Goal: Task Accomplishment & Management: Use online tool/utility

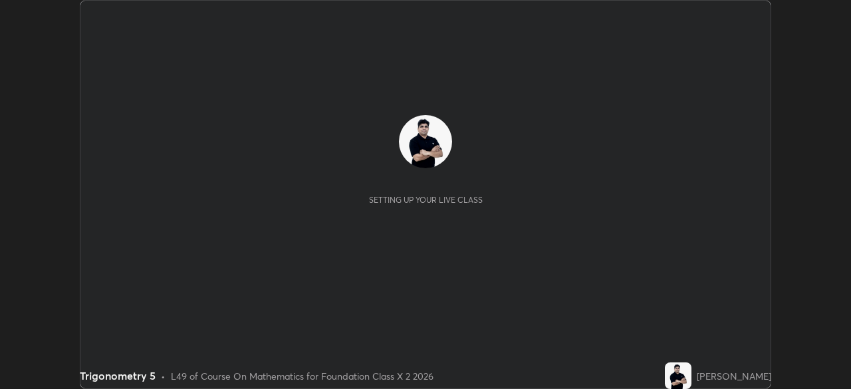
scroll to position [389, 850]
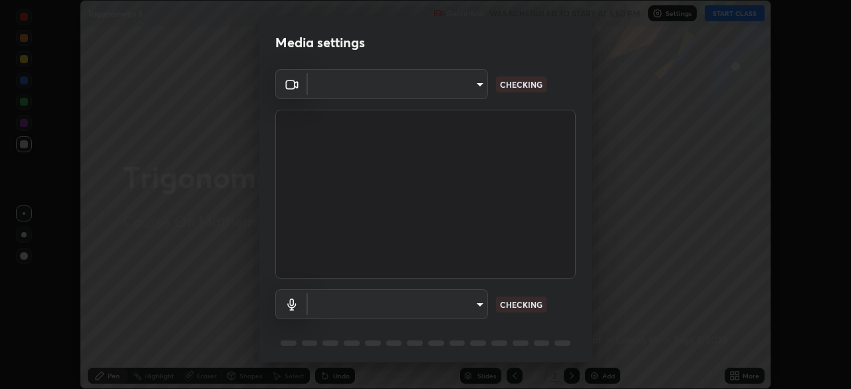
type input "134d1b19bf6860d587459906a7679876aeb3e381516b9be6bb745b9f97a347e3"
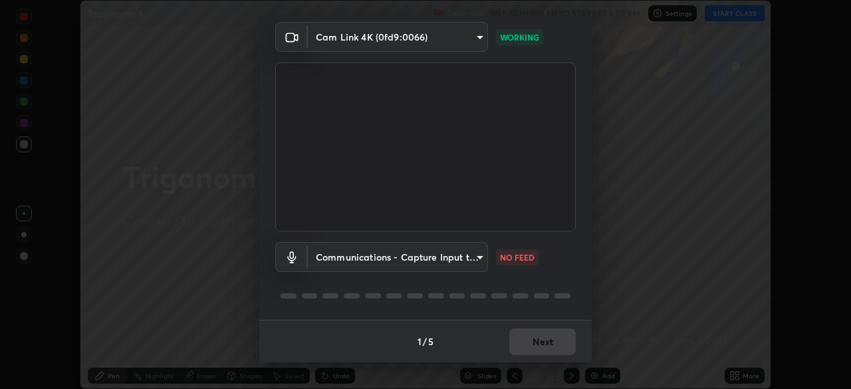
click at [467, 256] on body "Erase all Trigonometry 5 Recording WAS SCHEDULED TO START AT 5:50 PM Settings S…" at bounding box center [425, 194] width 851 height 389
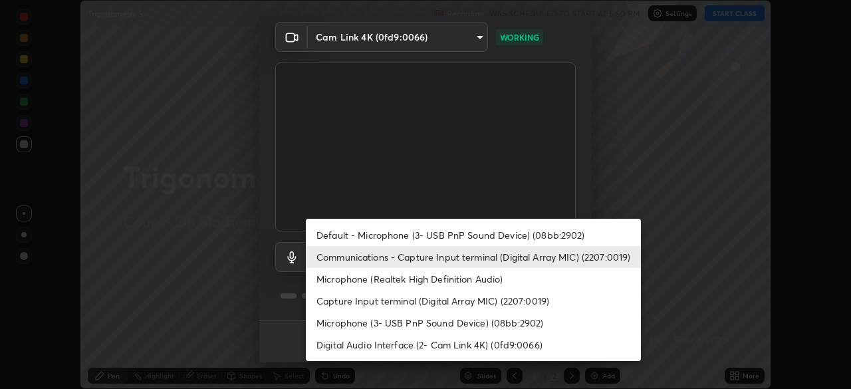
click at [462, 236] on li "Default - Microphone (3- USB PnP Sound Device) (08bb:2902)" at bounding box center [473, 235] width 335 height 22
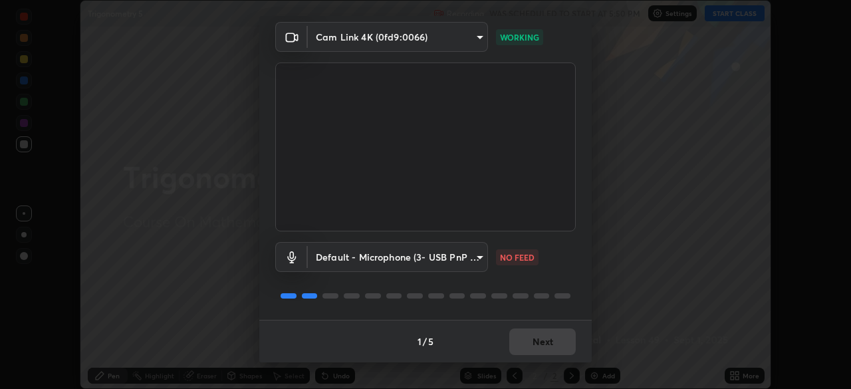
click at [433, 263] on body "Erase all Trigonometry 5 Recording WAS SCHEDULED TO START AT 5:50 PM Settings S…" at bounding box center [425, 194] width 851 height 389
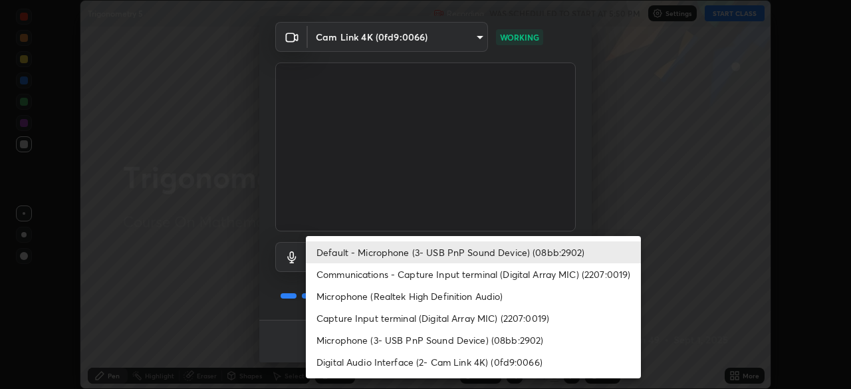
click at [438, 274] on li "Communications - Capture Input terminal (Digital Array MIC) (2207:0019)" at bounding box center [473, 274] width 335 height 22
type input "communications"
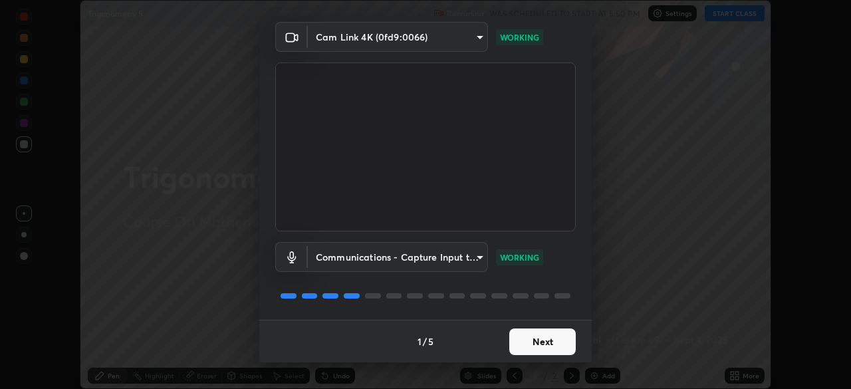
click at [530, 341] on button "Next" at bounding box center [542, 341] width 66 height 27
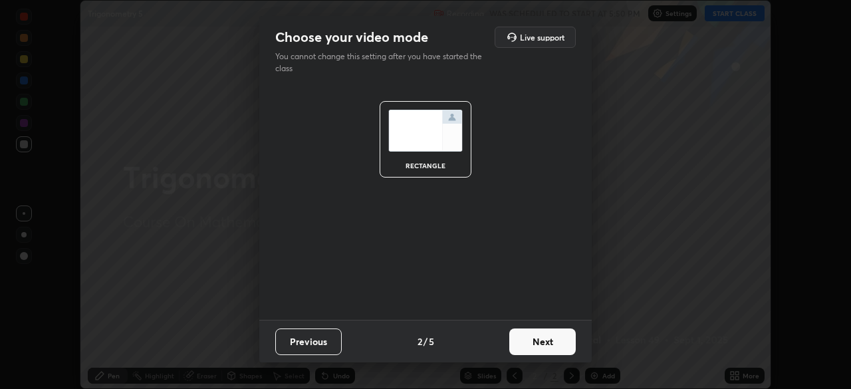
click at [536, 340] on button "Next" at bounding box center [542, 341] width 66 height 27
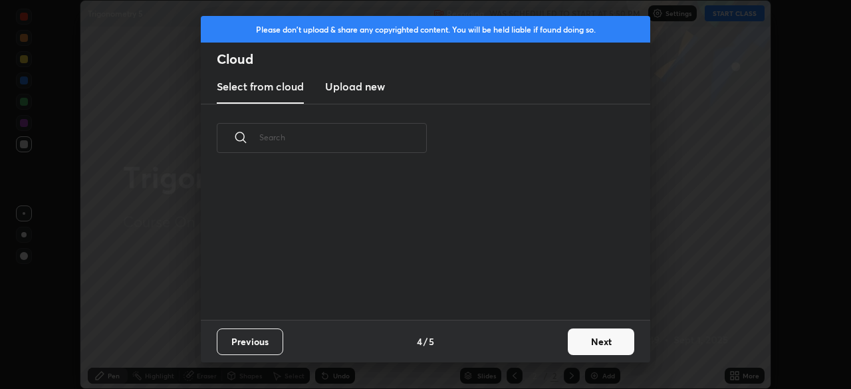
click at [557, 347] on div "Previous 4 / 5 Next" at bounding box center [425, 341] width 449 height 43
click at [590, 346] on button "Next" at bounding box center [601, 341] width 66 height 27
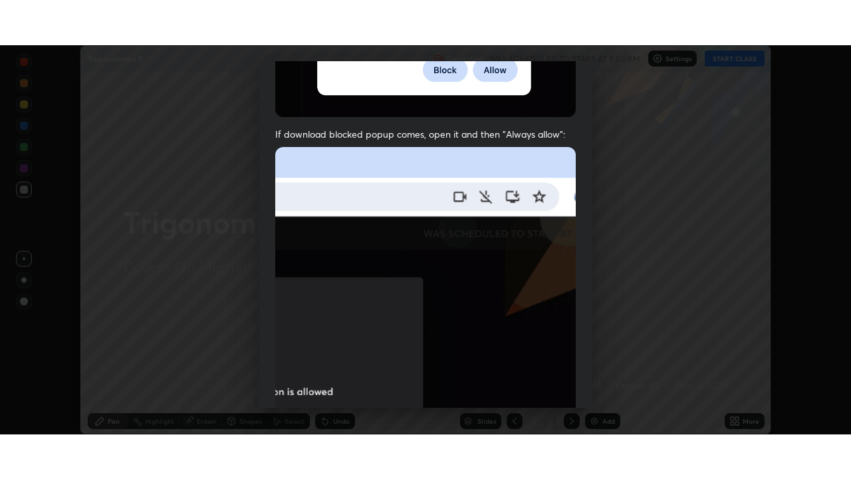
scroll to position [318, 0]
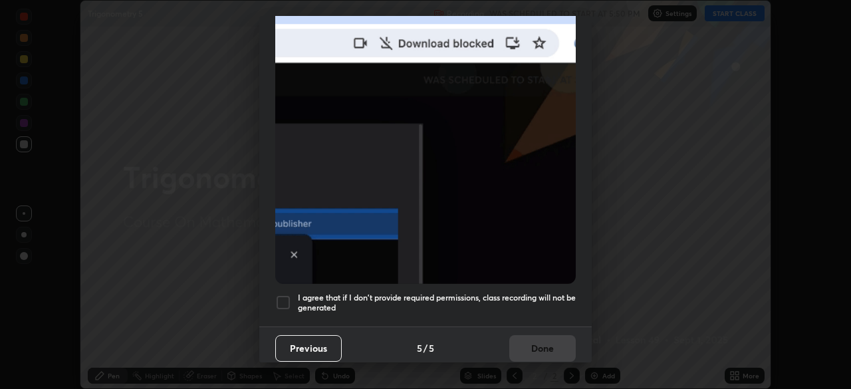
click at [285, 294] on div at bounding box center [283, 302] width 16 height 16
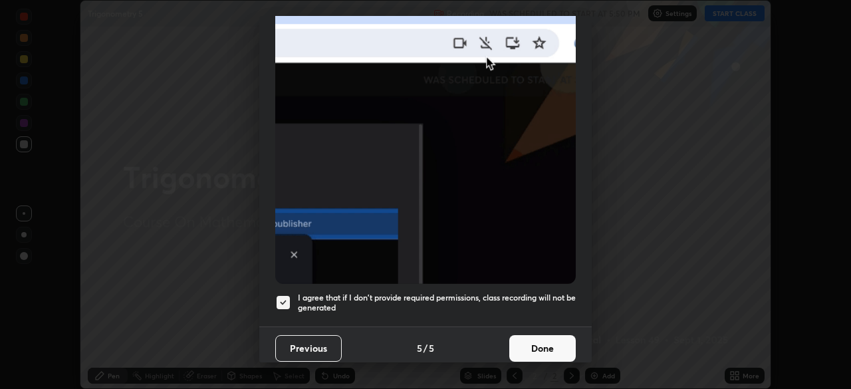
click at [534, 343] on button "Done" at bounding box center [542, 348] width 66 height 27
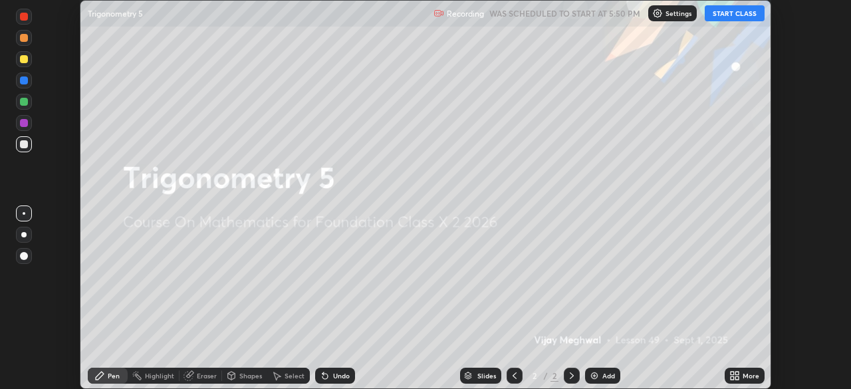
click at [730, 17] on button "START CLASS" at bounding box center [735, 13] width 60 height 16
click at [736, 378] on icon at bounding box center [736, 377] width 3 height 3
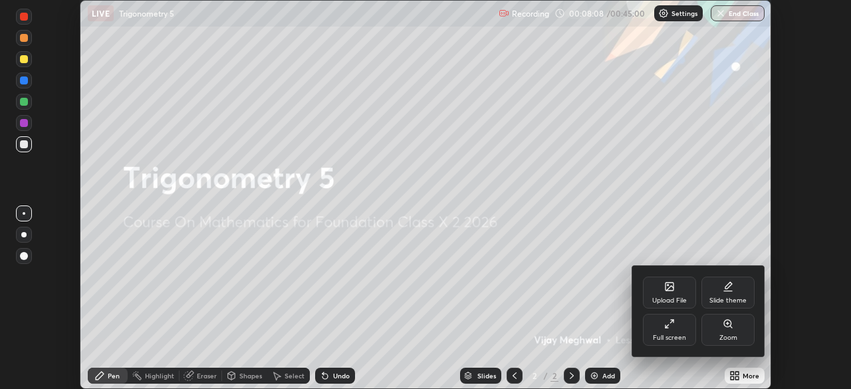
click at [679, 328] on div "Full screen" at bounding box center [669, 330] width 53 height 32
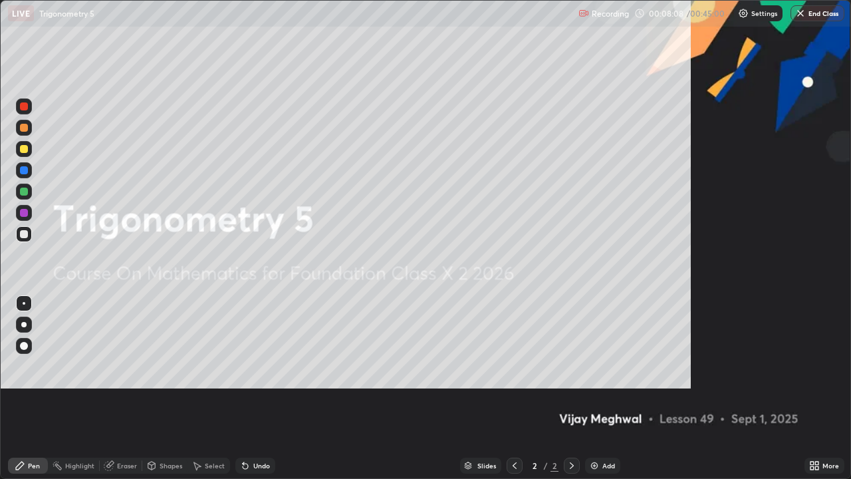
scroll to position [479, 851]
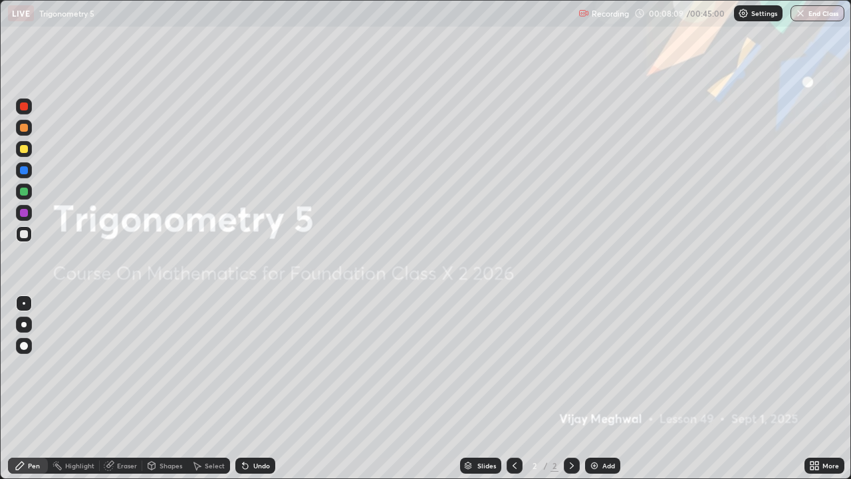
click at [605, 388] on div "Add" at bounding box center [608, 465] width 13 height 7
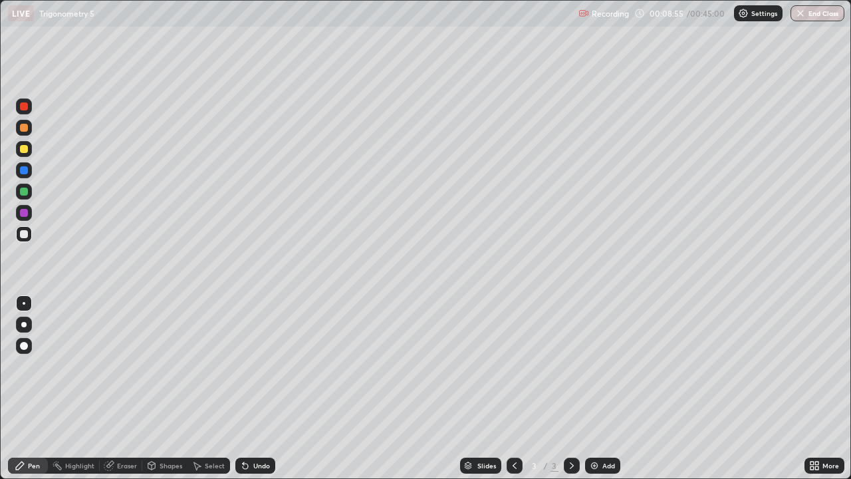
click at [23, 149] on div at bounding box center [24, 149] width 8 height 8
click at [602, 388] on div "Add" at bounding box center [608, 465] width 13 height 7
click at [27, 191] on div at bounding box center [24, 191] width 8 height 8
click at [249, 388] on div "Undo" at bounding box center [255, 465] width 40 height 16
click at [27, 236] on div at bounding box center [24, 234] width 16 height 16
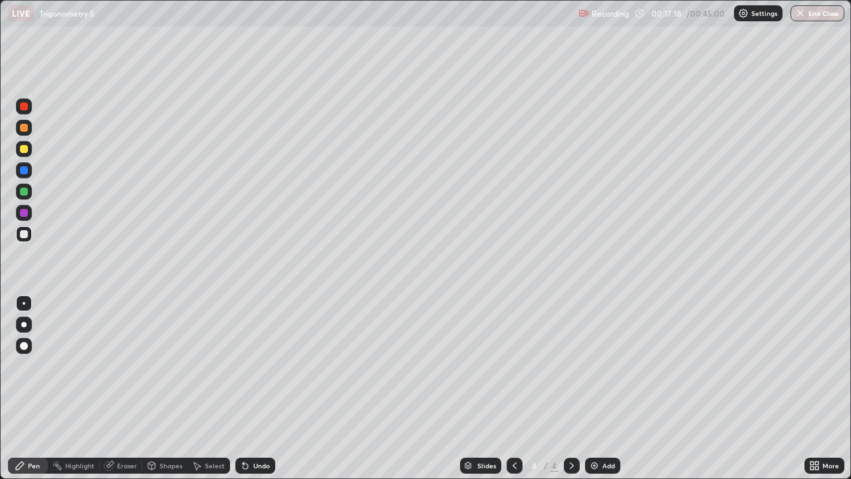
click at [597, 388] on img at bounding box center [594, 465] width 11 height 11
click at [24, 151] on div at bounding box center [24, 149] width 8 height 8
click at [243, 388] on icon at bounding box center [245, 465] width 5 height 5
click at [240, 388] on div "Undo" at bounding box center [252, 465] width 45 height 27
click at [241, 388] on div "Undo" at bounding box center [252, 465] width 45 height 27
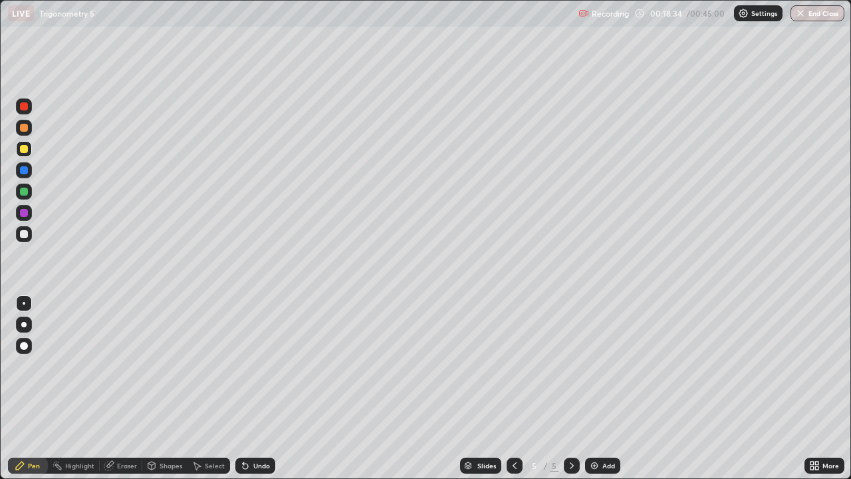
click at [24, 234] on div at bounding box center [24, 234] width 8 height 8
click at [615, 388] on div "Add" at bounding box center [602, 465] width 35 height 16
click at [27, 147] on div at bounding box center [24, 149] width 8 height 8
click at [23, 233] on div at bounding box center [24, 234] width 8 height 8
click at [26, 152] on div at bounding box center [24, 149] width 8 height 8
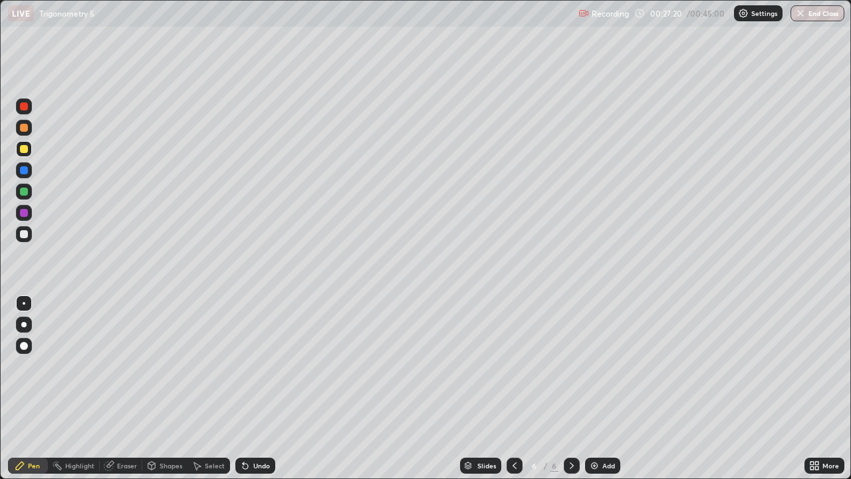
click at [603, 388] on div "Add" at bounding box center [608, 465] width 13 height 7
click at [27, 131] on div at bounding box center [24, 128] width 16 height 16
click at [120, 388] on div "Eraser" at bounding box center [127, 465] width 20 height 7
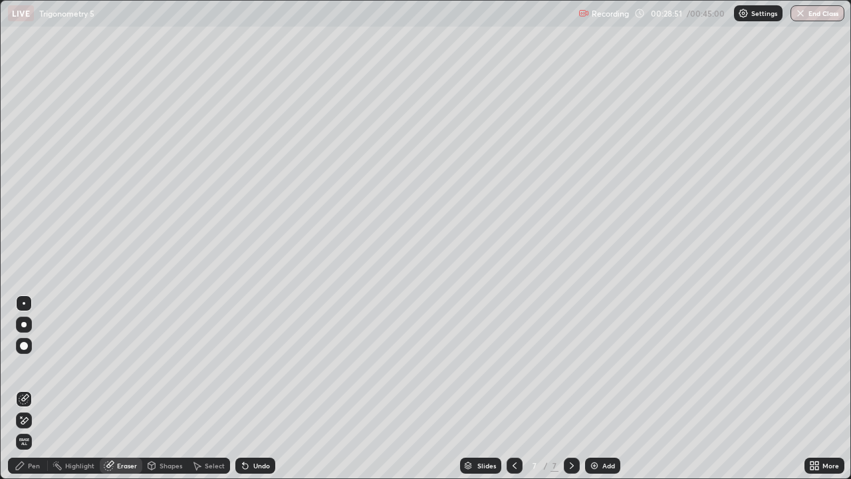
click at [33, 388] on div "Pen" at bounding box center [34, 465] width 12 height 7
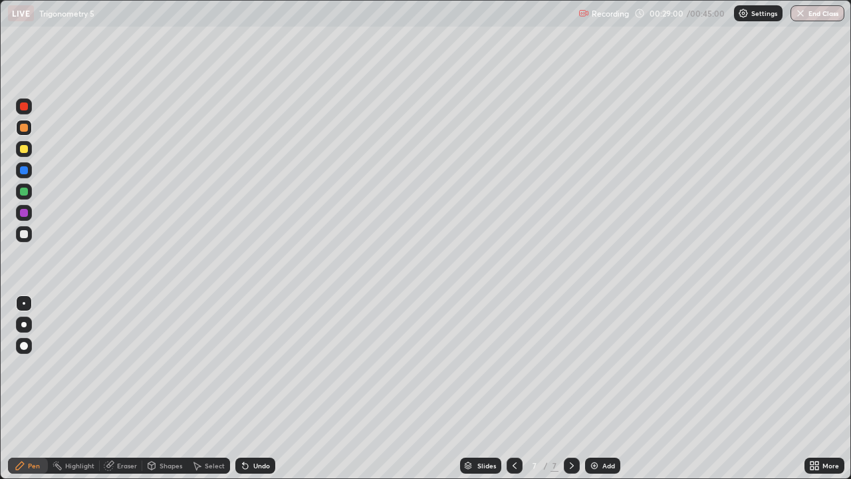
click at [22, 152] on div at bounding box center [24, 149] width 8 height 8
click at [243, 388] on icon at bounding box center [245, 465] width 5 height 5
click at [247, 388] on icon at bounding box center [245, 465] width 11 height 11
click at [249, 388] on div "Undo" at bounding box center [255, 465] width 40 height 16
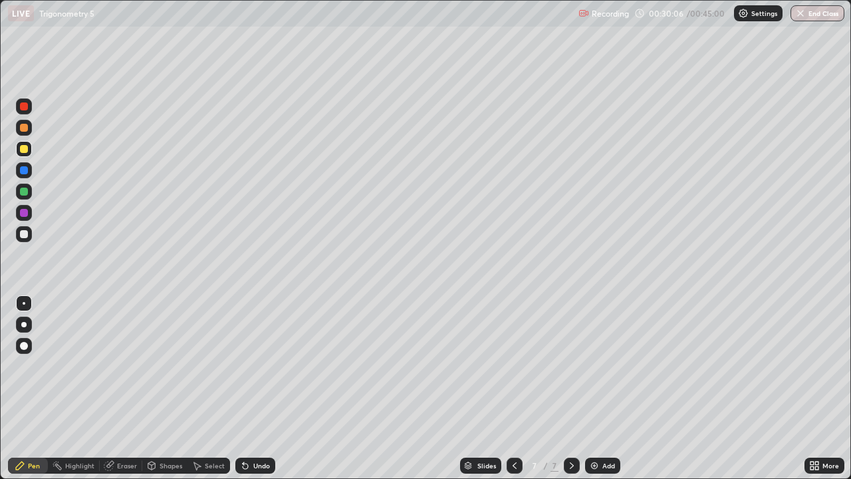
click at [243, 388] on icon at bounding box center [245, 465] width 5 height 5
click at [246, 388] on icon at bounding box center [245, 465] width 5 height 5
click at [35, 388] on div "Pen" at bounding box center [34, 465] width 12 height 7
click at [124, 388] on div "Eraser" at bounding box center [127, 465] width 20 height 7
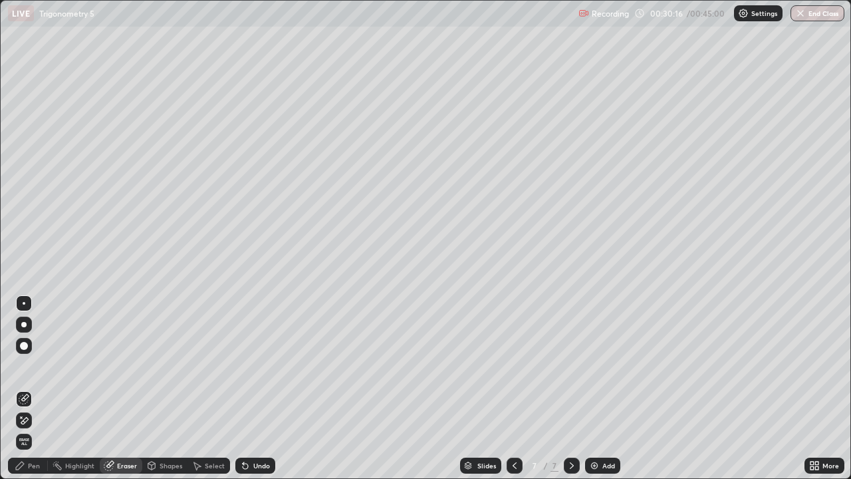
click at [35, 388] on div "Pen" at bounding box center [34, 465] width 12 height 7
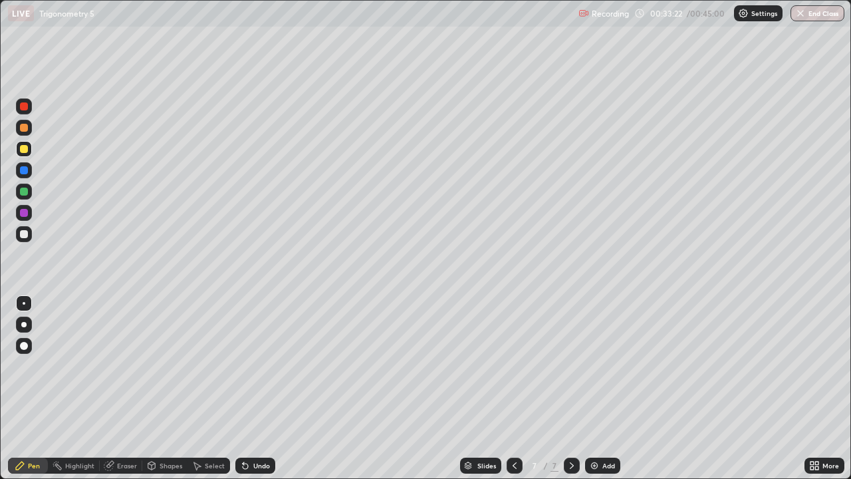
click at [598, 388] on div "Add" at bounding box center [602, 465] width 35 height 16
click at [22, 130] on div at bounding box center [24, 128] width 8 height 8
click at [255, 388] on div "Undo" at bounding box center [261, 465] width 17 height 7
click at [254, 388] on div "Undo" at bounding box center [261, 465] width 17 height 7
click at [24, 236] on div at bounding box center [24, 234] width 8 height 8
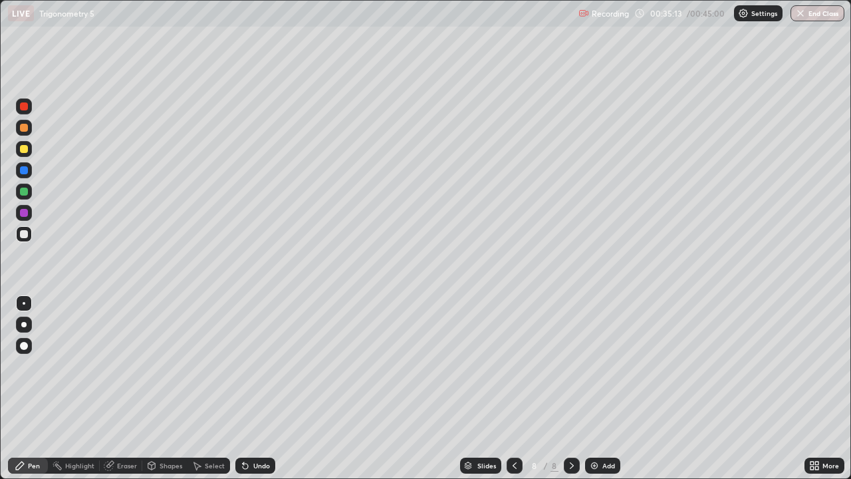
click at [23, 150] on div at bounding box center [24, 149] width 8 height 8
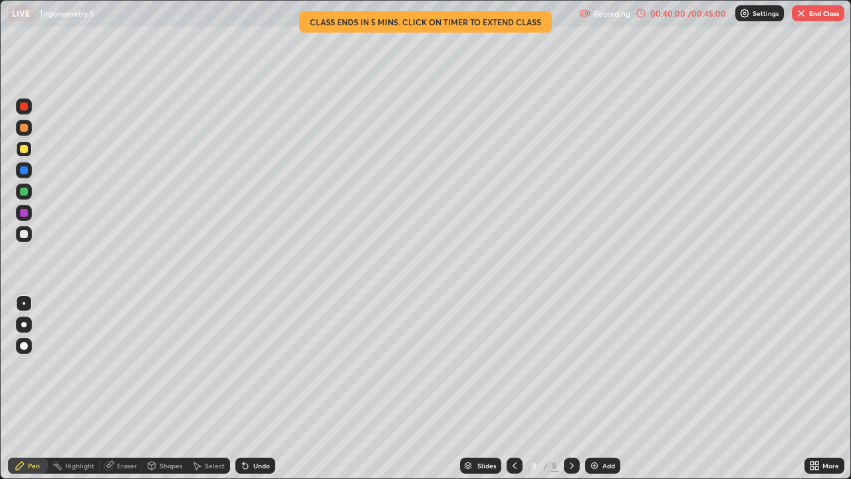
click at [819, 15] on button "End Class" at bounding box center [818, 13] width 53 height 16
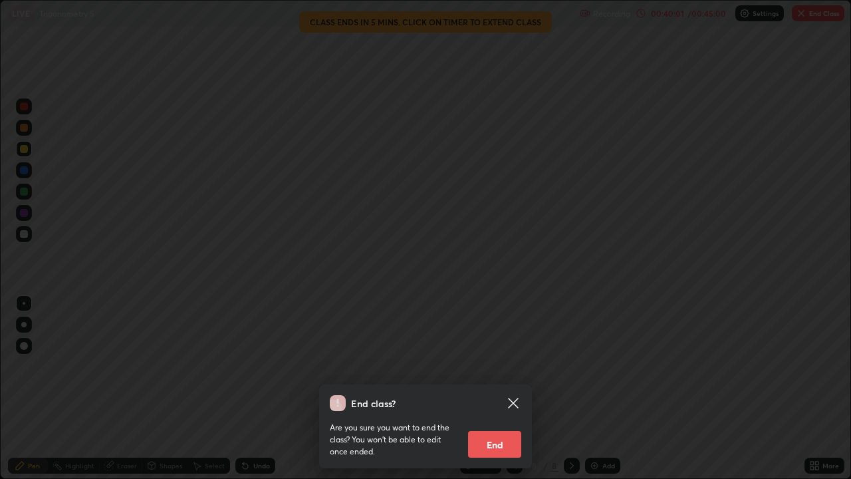
click at [501, 388] on button "End" at bounding box center [494, 444] width 53 height 27
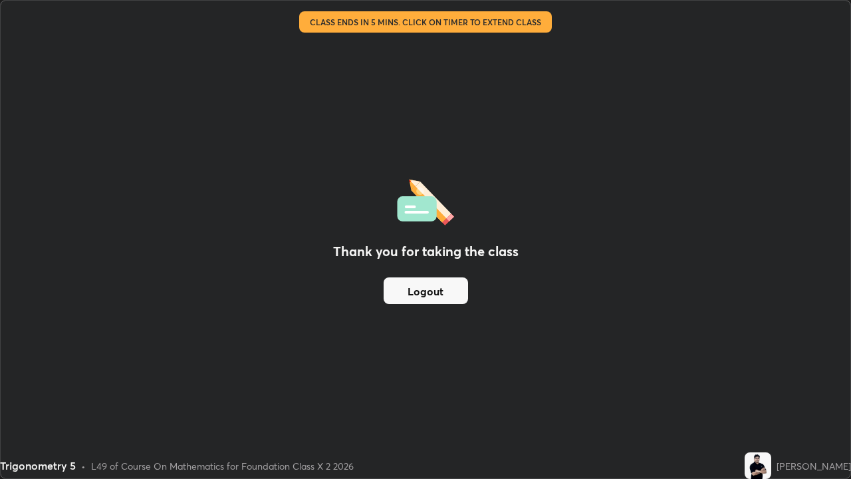
click at [439, 288] on button "Logout" at bounding box center [426, 290] width 84 height 27
